Goal: Information Seeking & Learning: Learn about a topic

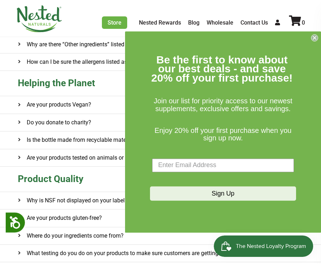
scroll to position [371, 0]
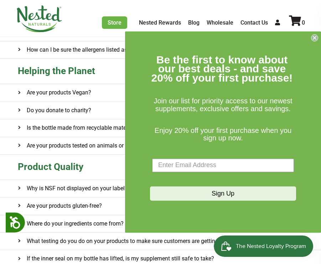
click at [316, 38] on circle "Close dialog" at bounding box center [315, 37] width 7 height 7
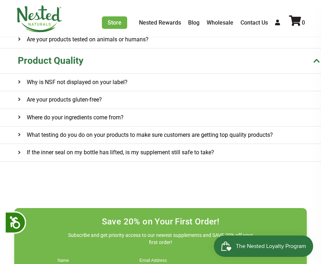
scroll to position [489, 0]
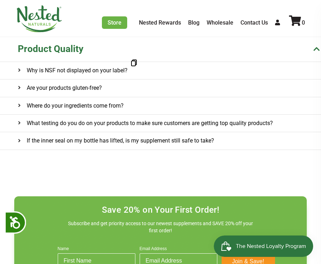
click at [88, 69] on h4 "Why is NSF not displayed on your label?" at bounding box center [73, 70] width 110 height 17
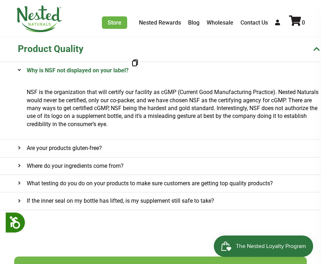
click at [88, 67] on h4 "Why is NSF not displayed on your label?" at bounding box center [73, 70] width 111 height 17
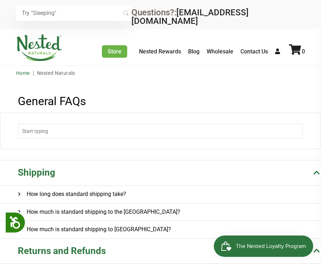
click at [21, 70] on link "Home" at bounding box center [23, 73] width 14 height 6
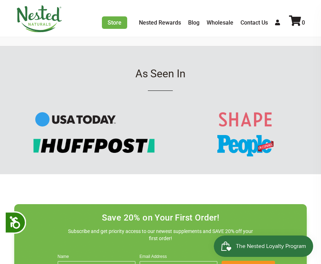
scroll to position [414, 0]
